Goal: Information Seeking & Learning: Learn about a topic

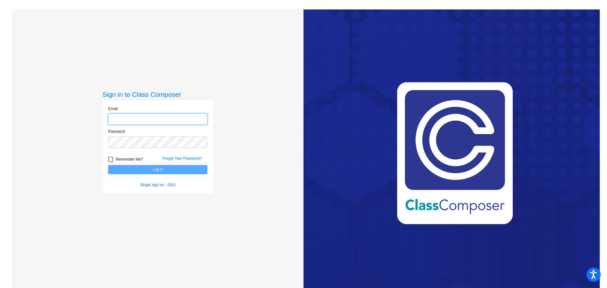
type input "[PERSON_NAME][EMAIL_ADDRESS][PERSON_NAME][DOMAIN_NAME]"
click at [187, 168] on button "Log In" at bounding box center [157, 169] width 99 height 9
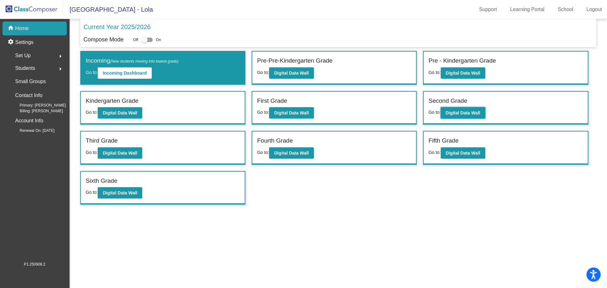
click at [446, 112] on button "Digital Data Wall" at bounding box center [463, 112] width 45 height 11
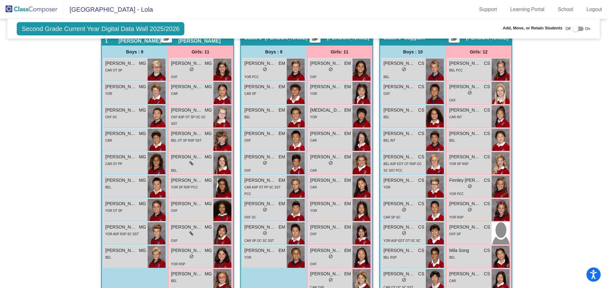
scroll to position [126, 0]
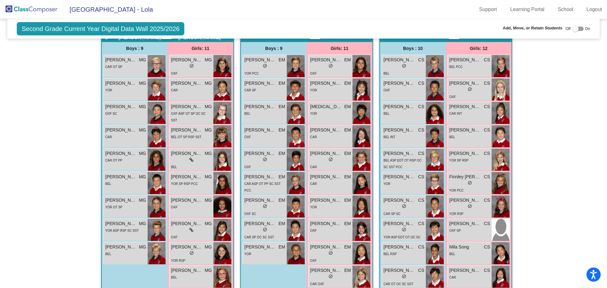
click at [267, 227] on div "lock do_not_disturb_alt" at bounding box center [264, 230] width 41 height 7
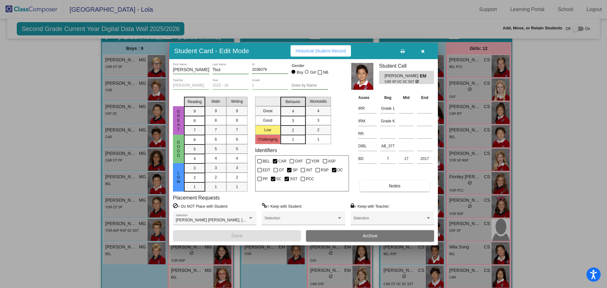
click at [325, 53] on button "Historical Student Record" at bounding box center [321, 50] width 60 height 11
click at [424, 50] on icon "button" at bounding box center [422, 51] width 3 height 4
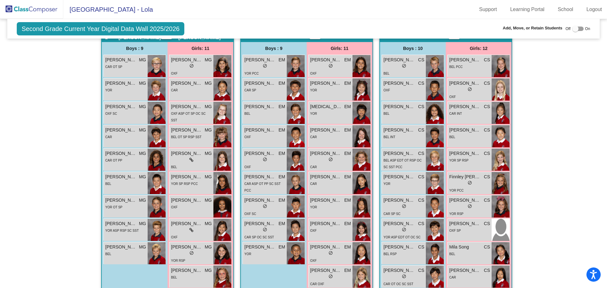
click at [600, 6] on link "Logout" at bounding box center [594, 9] width 26 height 10
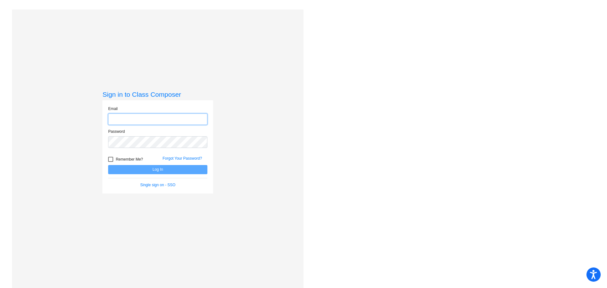
type input "[PERSON_NAME][EMAIL_ADDRESS][PERSON_NAME][DOMAIN_NAME]"
